Goal: Information Seeking & Learning: Learn about a topic

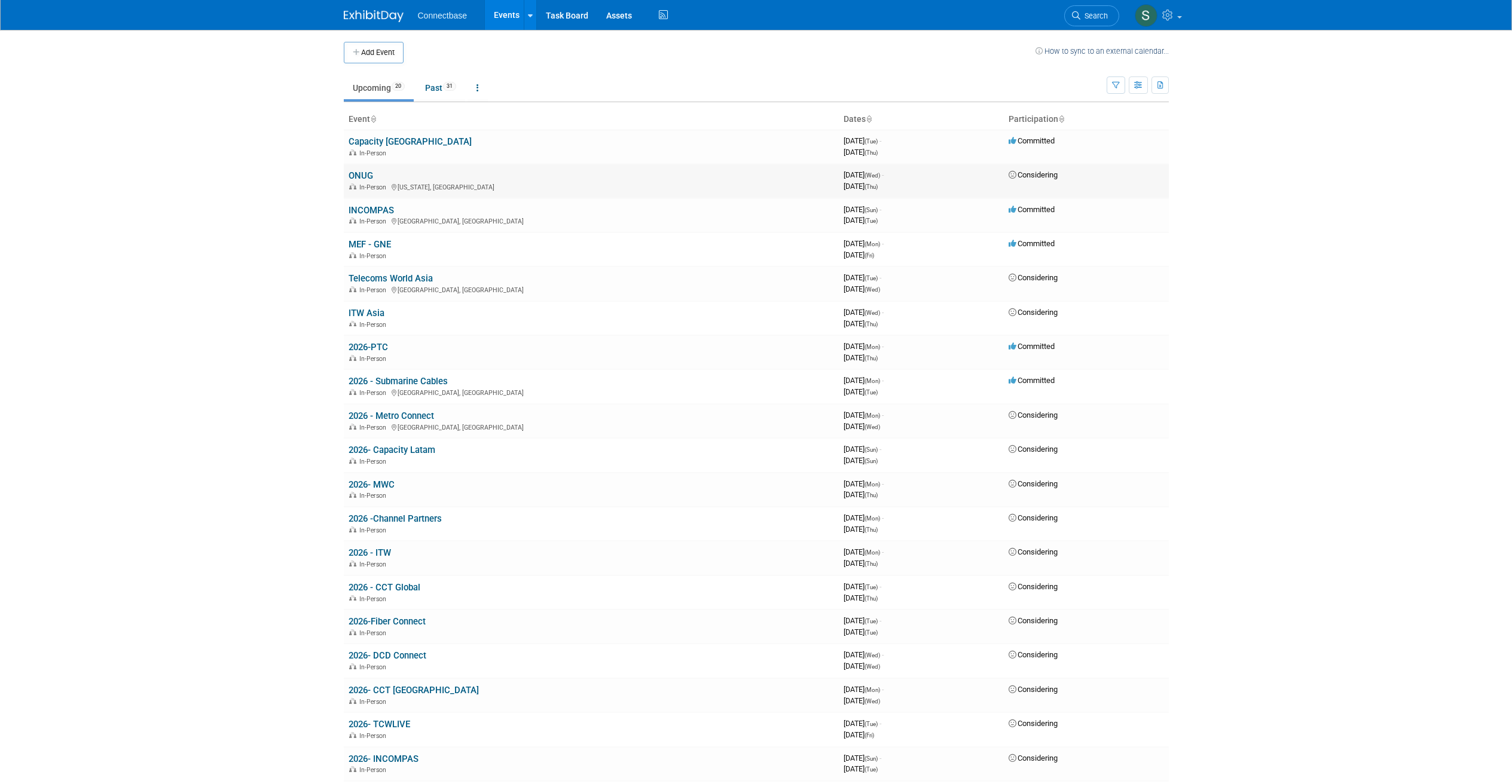
click at [357, 177] on link "ONUG" at bounding box center [360, 175] width 25 height 11
click at [377, 208] on link "INCOMPAS" at bounding box center [371, 210] width 45 height 11
click at [389, 279] on link "Telecoms World Asia" at bounding box center [390, 278] width 84 height 11
click at [364, 141] on link "Capacity [GEOGRAPHIC_DATA]" at bounding box center [410, 141] width 123 height 11
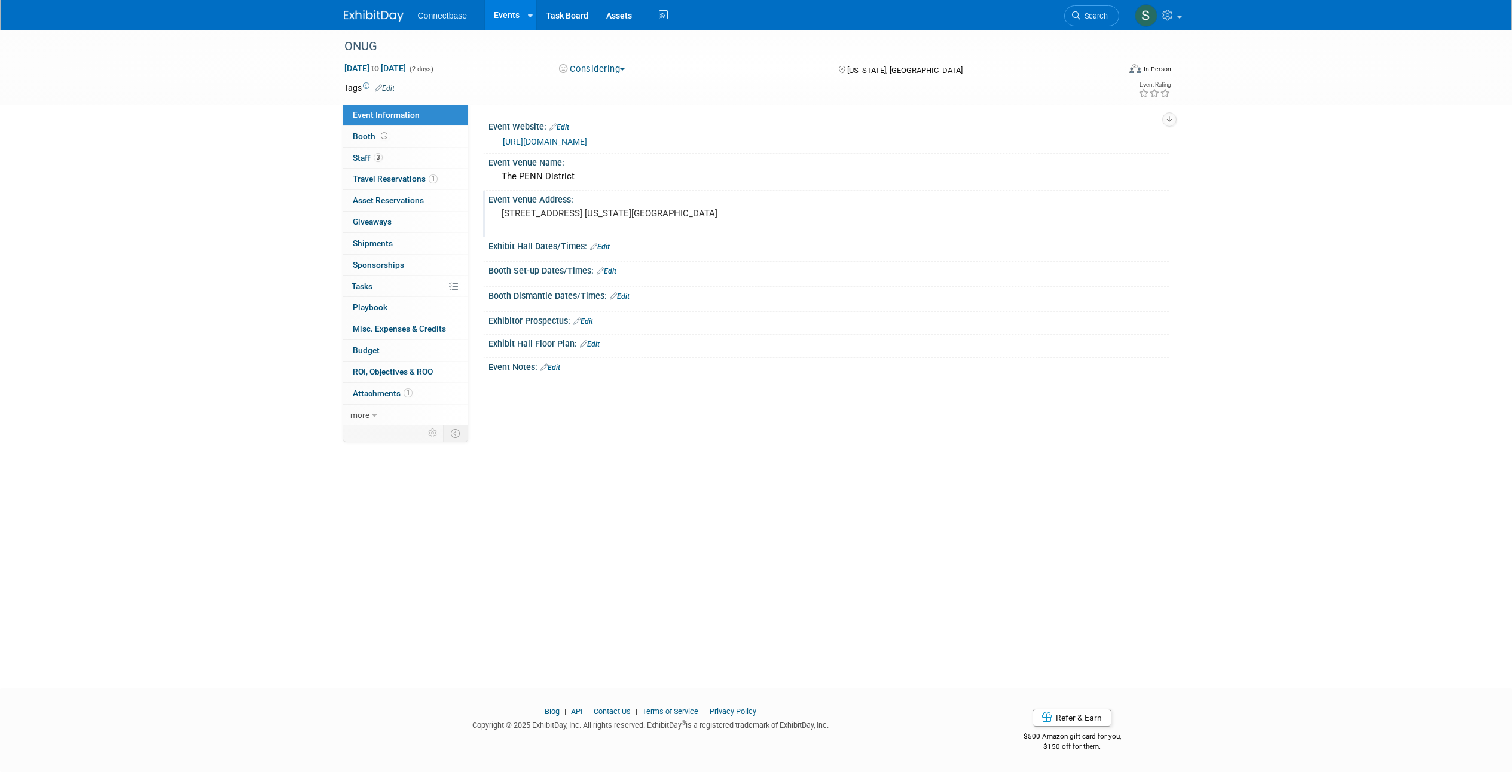
click at [567, 218] on pre "100 W. 33rd St. @6th Ave. New York City" at bounding box center [630, 213] width 257 height 11
click at [567, 218] on textarea "100 W. 33rd St. @6th Ave. New York City" at bounding box center [606, 218] width 218 height 28
click at [870, 291] on div "Booth Dismantle Dates/Times: Edit" at bounding box center [828, 295] width 680 height 16
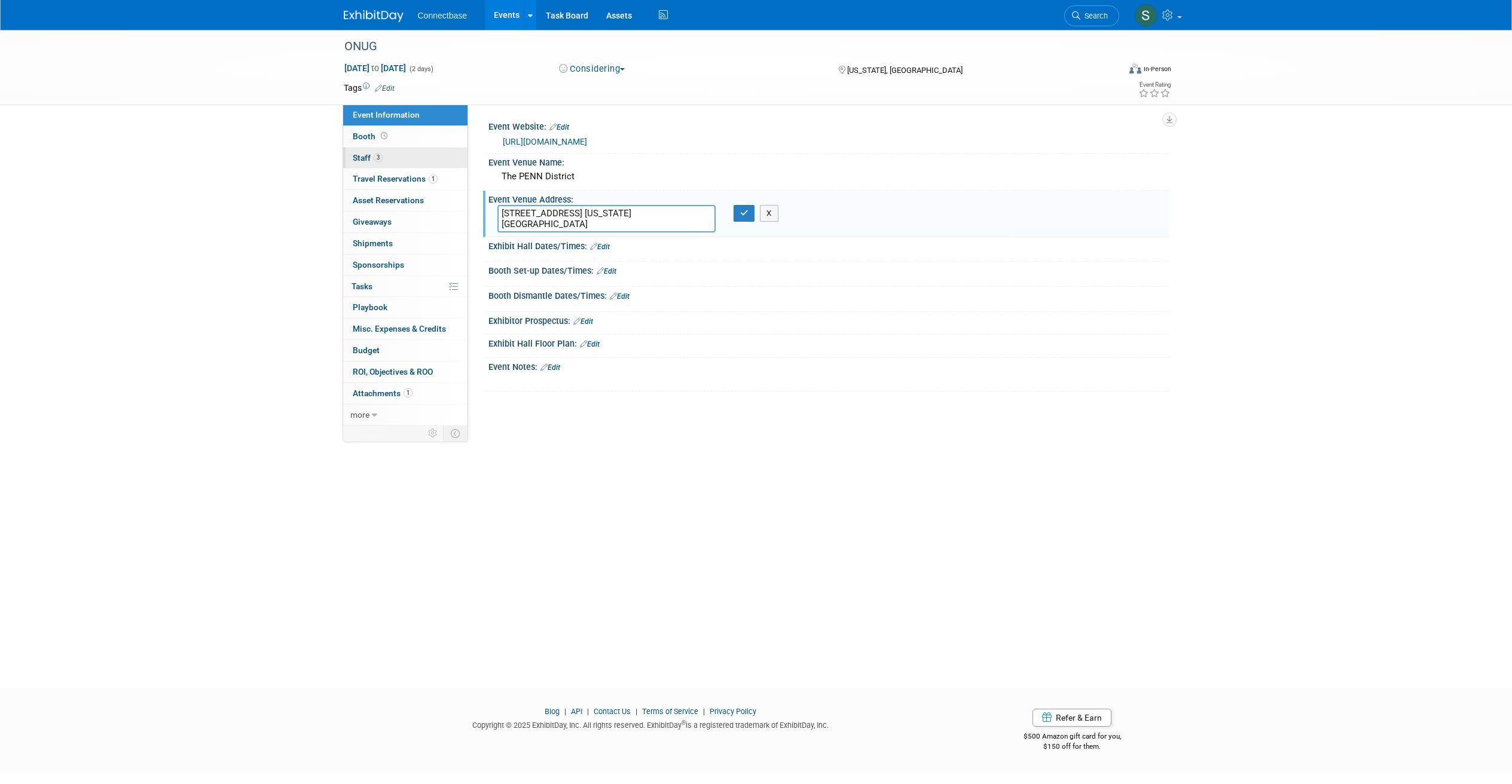
click at [356, 157] on span "Staff 3" at bounding box center [367, 157] width 30 height 9
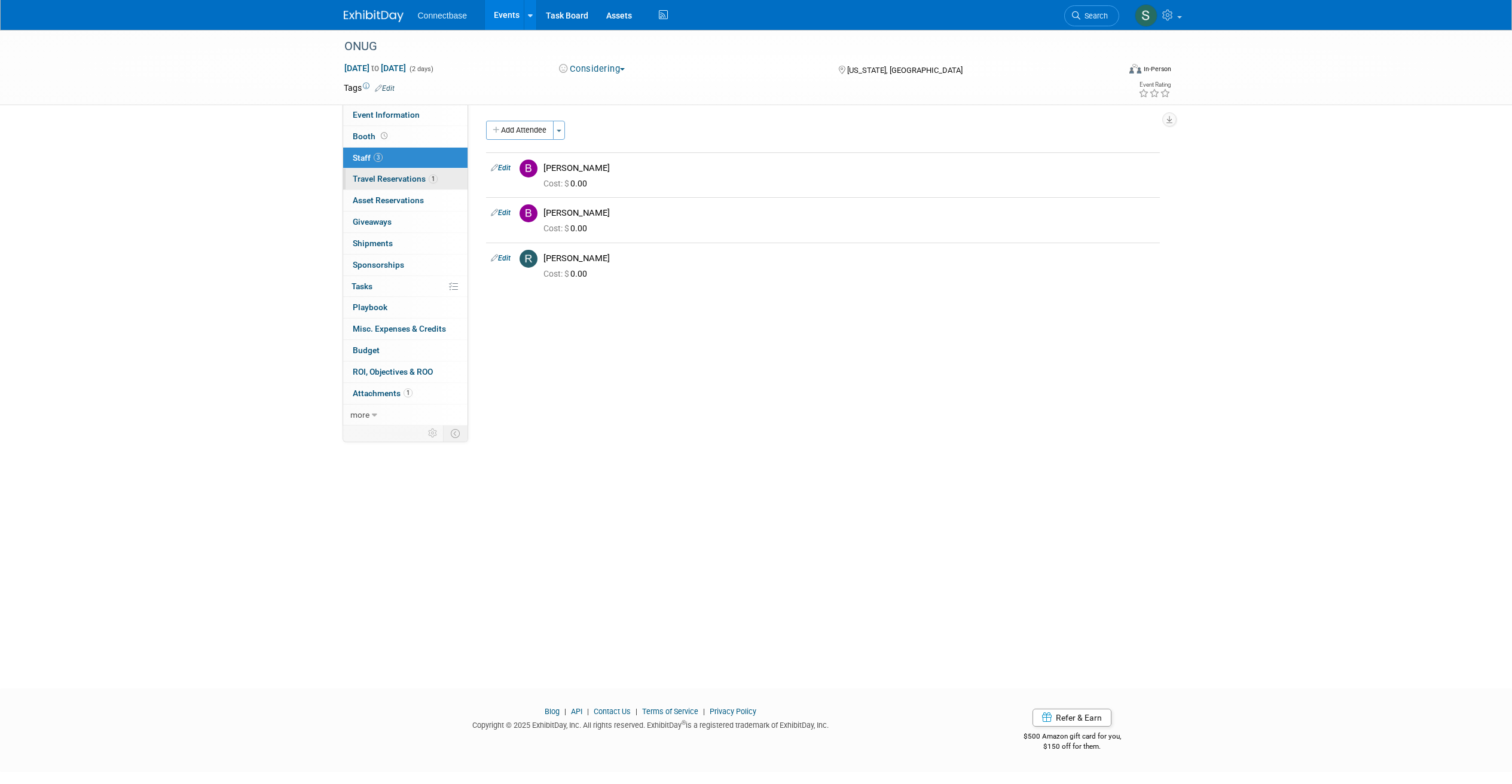
click at [381, 182] on span "Travel Reservations 1" at bounding box center [395, 178] width 85 height 9
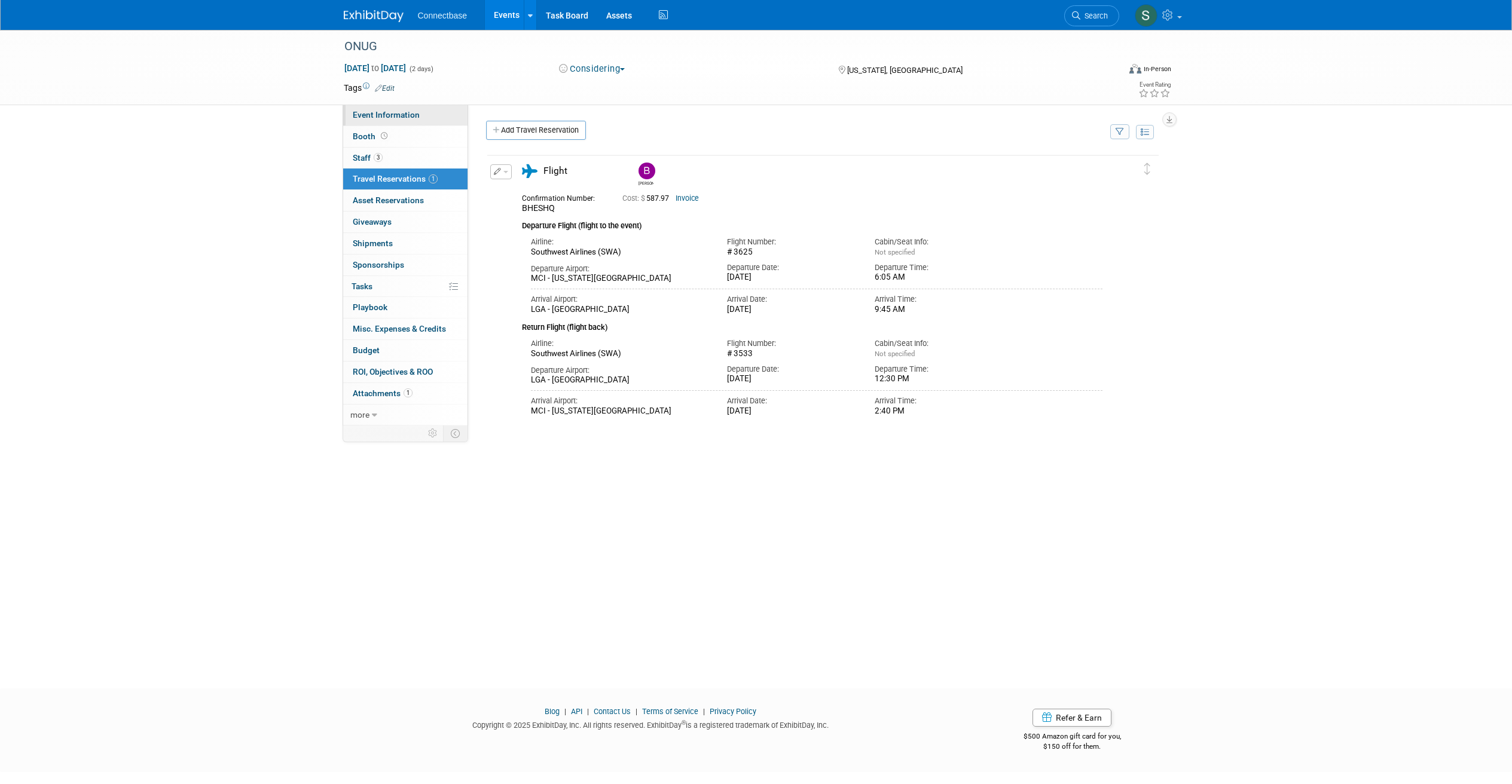
click at [364, 111] on span "Event Information" at bounding box center [386, 114] width 67 height 9
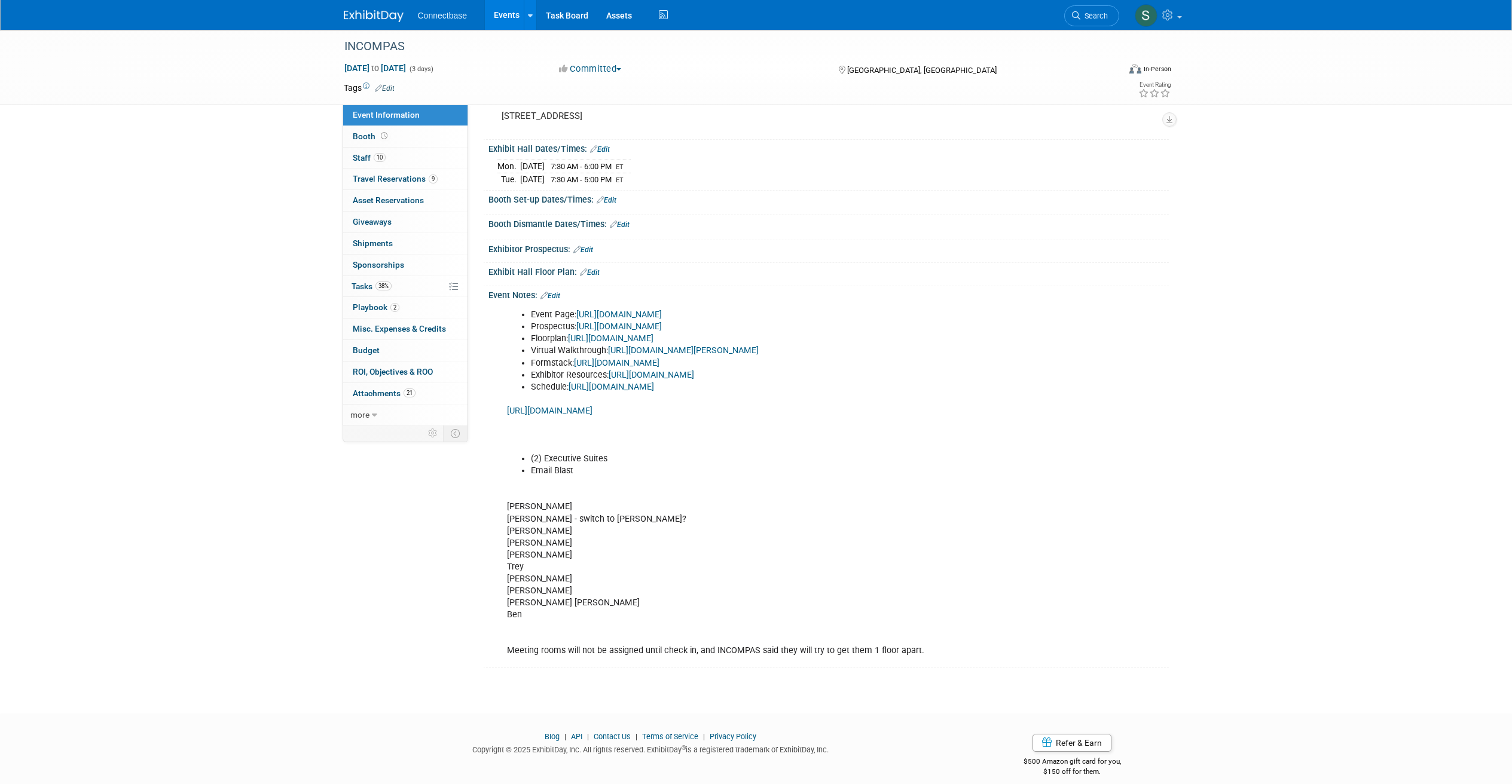
scroll to position [111, 0]
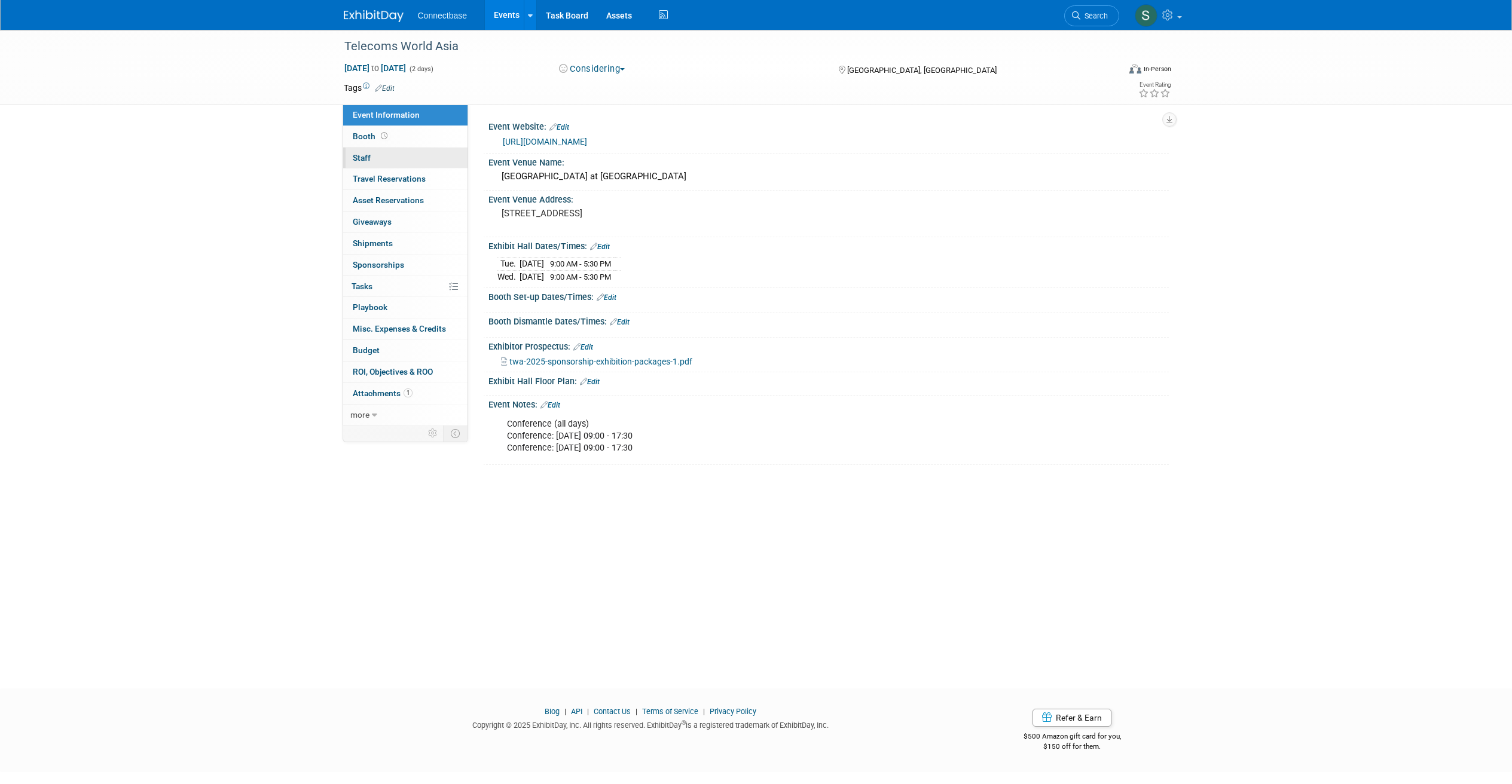
click at [357, 161] on span "Staff 0" at bounding box center [361, 157] width 18 height 9
